Goal: Find contact information: Find contact information

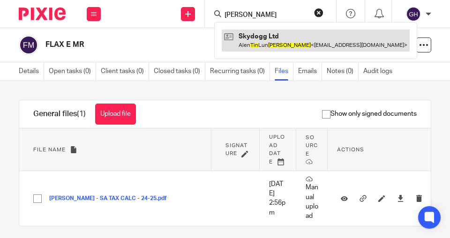
type input "tin wong"
click at [255, 43] on link at bounding box center [316, 41] width 188 height 22
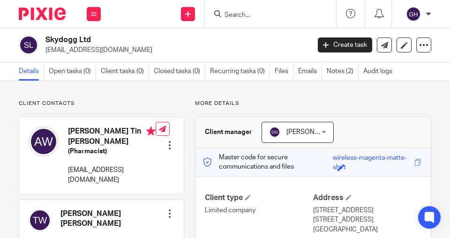
drag, startPoint x: 111, startPoint y: 49, endPoint x: 45, endPoint y: 52, distance: 65.6
click at [45, 52] on p "[EMAIL_ADDRESS][DOMAIN_NAME]" at bounding box center [174, 49] width 258 height 9
drag, startPoint x: 50, startPoint y: 50, endPoint x: 151, endPoint y: 96, distance: 111.4
drag, startPoint x: 114, startPoint y: 48, endPoint x: 44, endPoint y: 55, distance: 70.6
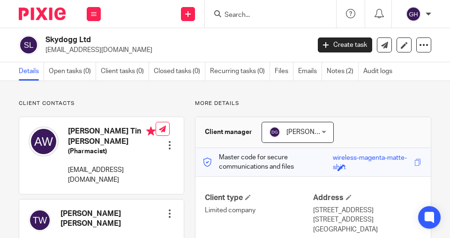
click at [44, 55] on div "Skydogg Ltd skydogltd@gmail.com Create task Update from Companies House Export …" at bounding box center [225, 45] width 450 height 34
copy p "skydogltd@gmail.com"
click at [247, 17] on input "Search" at bounding box center [266, 15] width 84 height 8
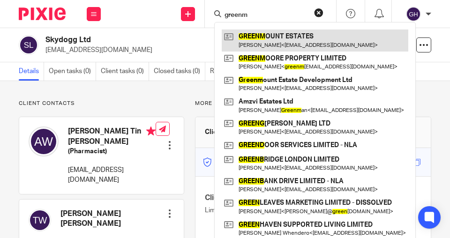
type input "greenm"
click at [276, 39] on link at bounding box center [315, 41] width 187 height 22
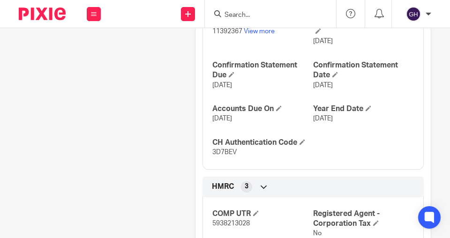
scroll to position [375, 0]
